Goal: Find specific page/section: Find specific page/section

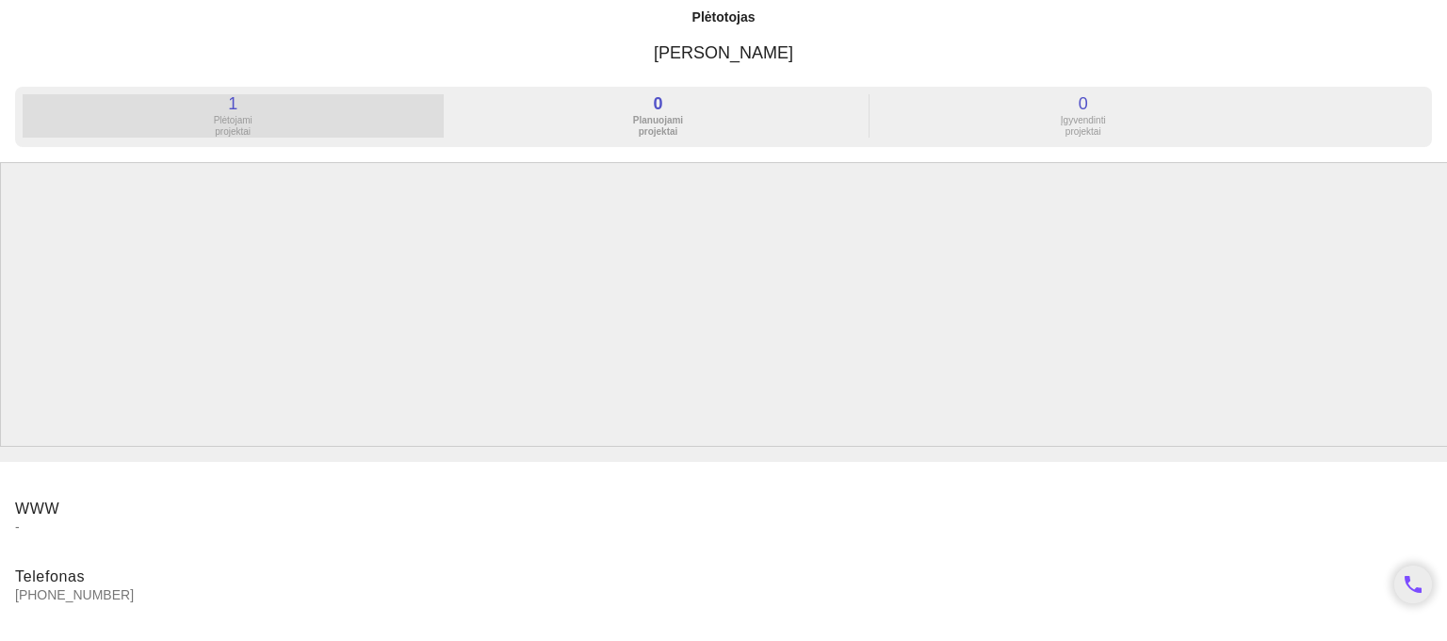
click at [234, 110] on div "1" at bounding box center [233, 103] width 420 height 19
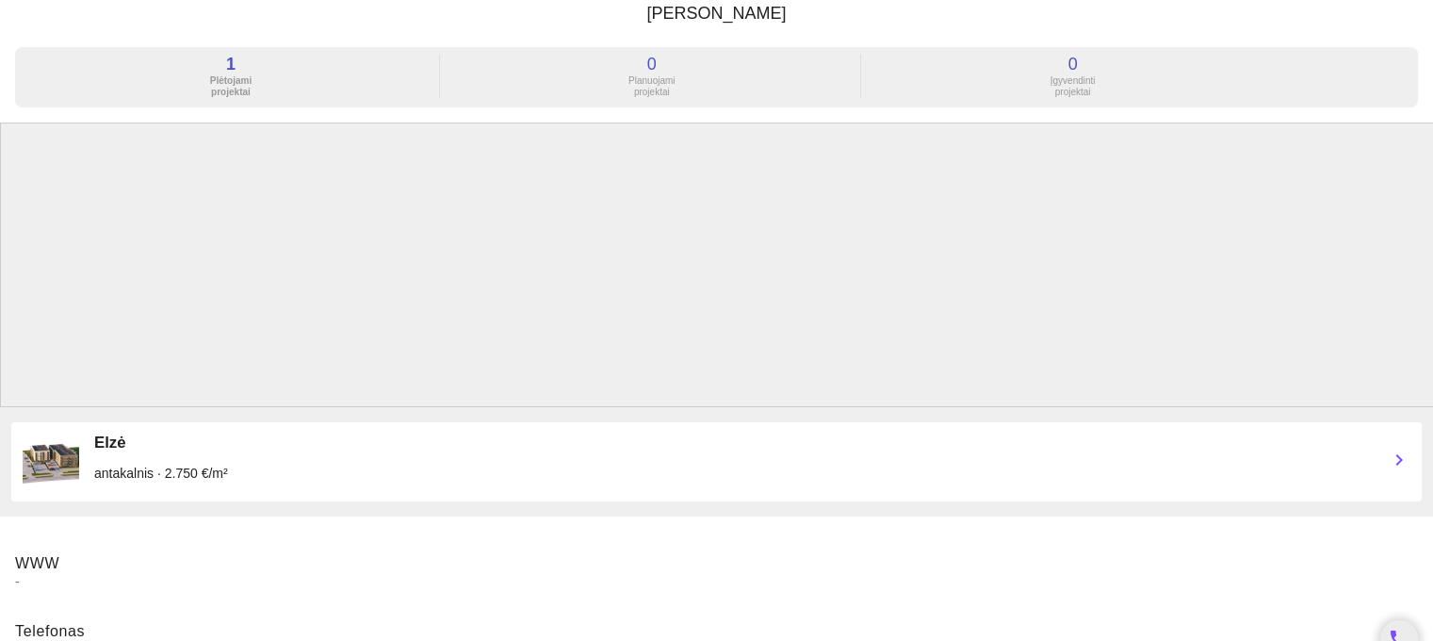
scroll to position [79, 0]
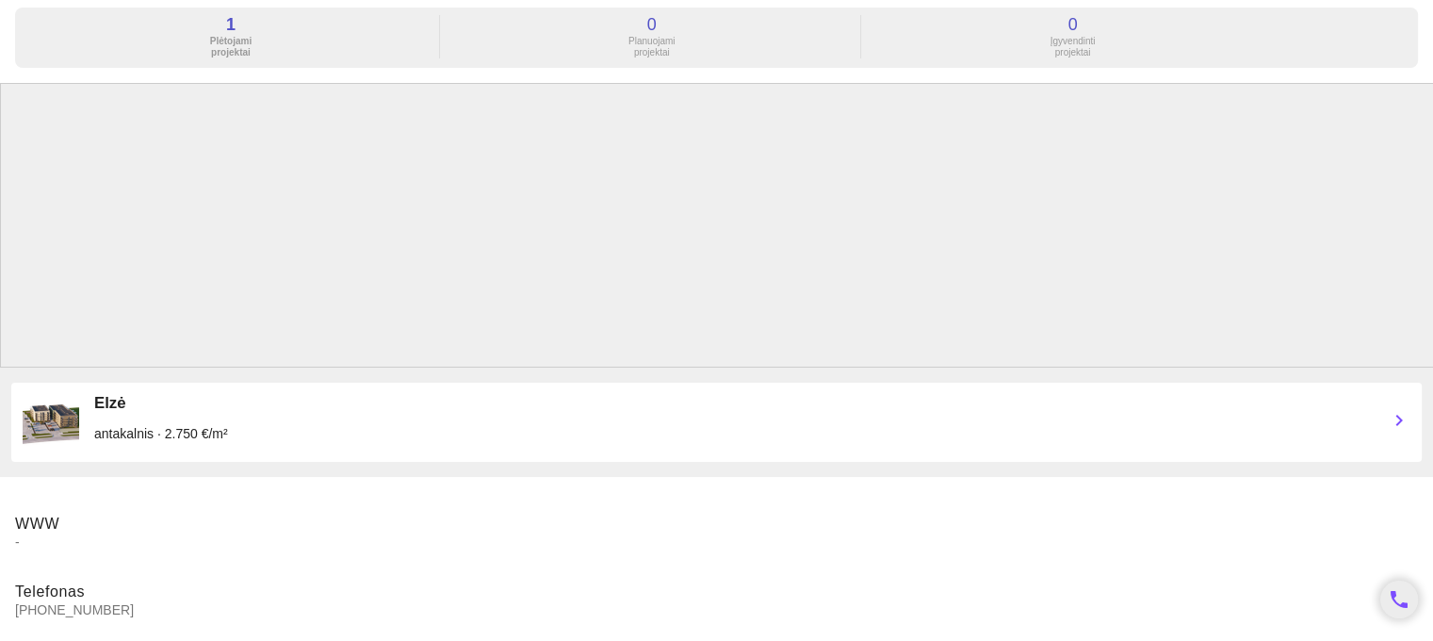
click at [115, 398] on div "Elzė" at bounding box center [733, 403] width 1279 height 19
click at [69, 409] on img at bounding box center [51, 422] width 57 height 57
click at [41, 436] on img at bounding box center [51, 422] width 57 height 57
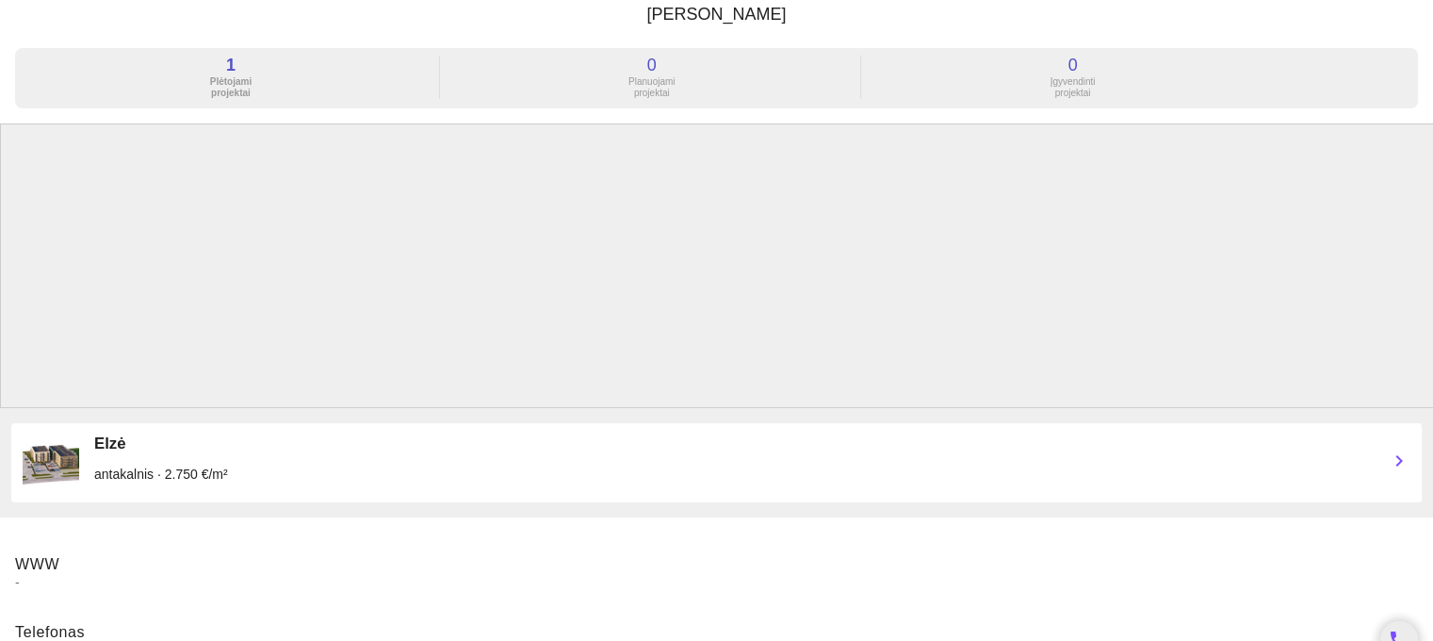
scroll to position [0, 0]
